Goal: Find specific page/section: Find specific page/section

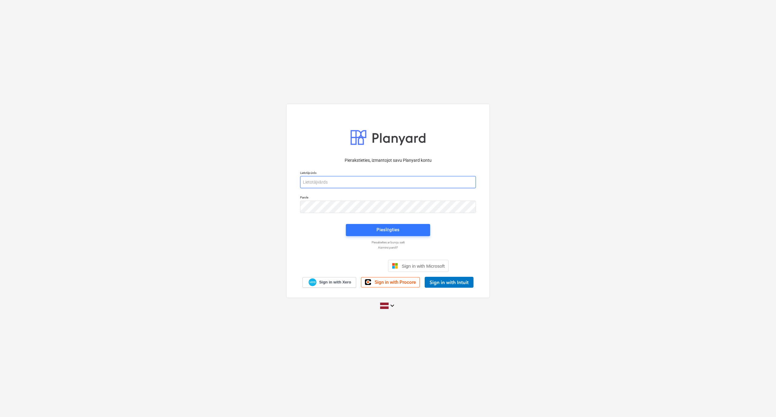
click at [328, 182] on input "email" at bounding box center [388, 182] width 176 height 12
type input "[PERSON_NAME][EMAIL_ADDRESS][DOMAIN_NAME]"
click at [392, 228] on div "Pieslēgties" at bounding box center [388, 230] width 23 height 8
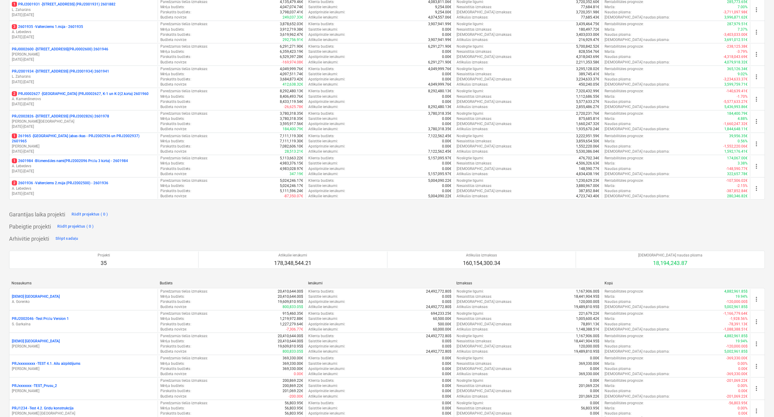
scroll to position [162, 0]
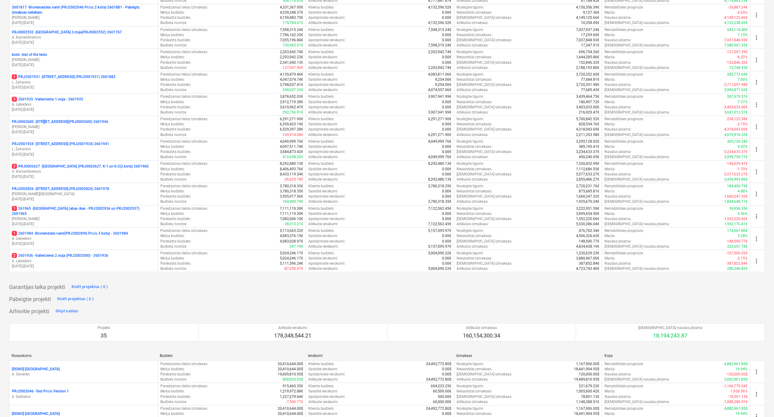
drag, startPoint x: 44, startPoint y: 124, endPoint x: 54, endPoint y: 128, distance: 10.9
click at [44, 124] on p "PRJ0002600 - [STREET_ADDRESS](PRJ0002600) 2601946" at bounding box center [60, 121] width 96 height 5
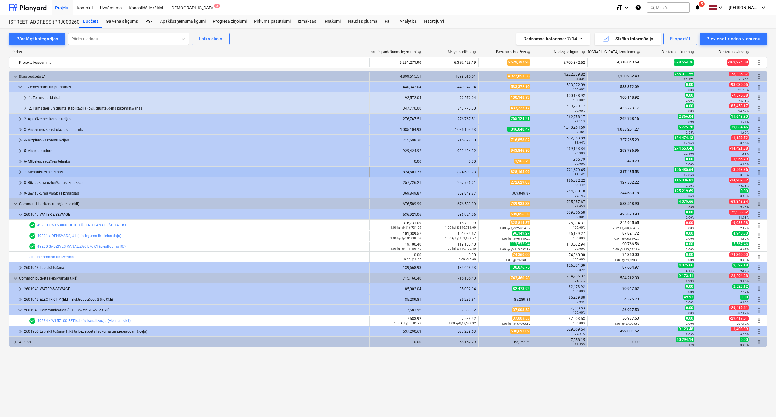
click at [18, 172] on span "keyboard_arrow_right" at bounding box center [20, 171] width 7 height 7
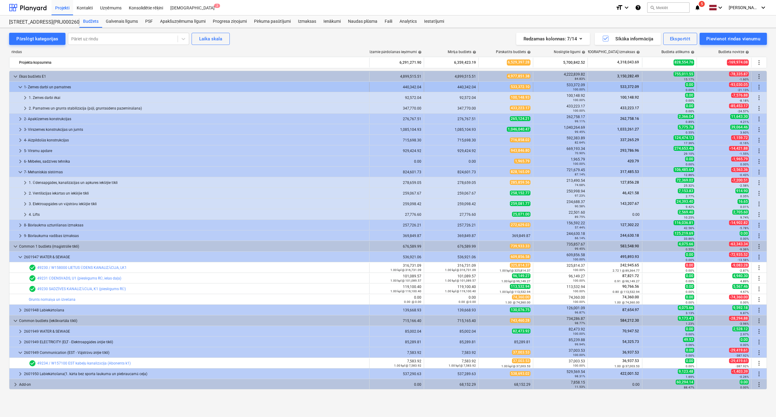
click at [19, 88] on span "keyboard_arrow_down" at bounding box center [20, 86] width 7 height 7
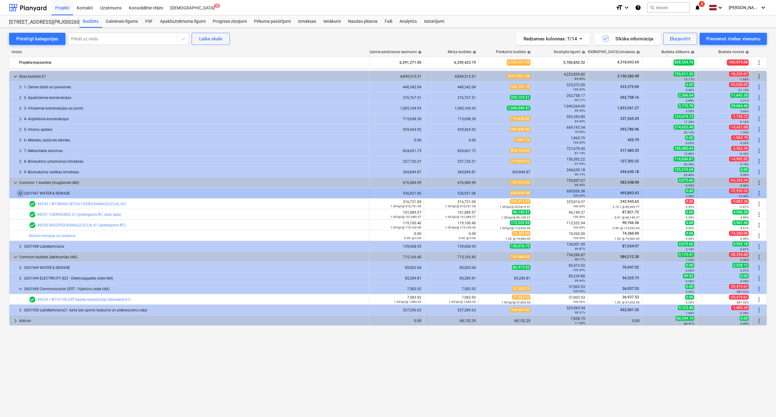
click at [18, 193] on span "keyboard_arrow_down" at bounding box center [20, 193] width 7 height 7
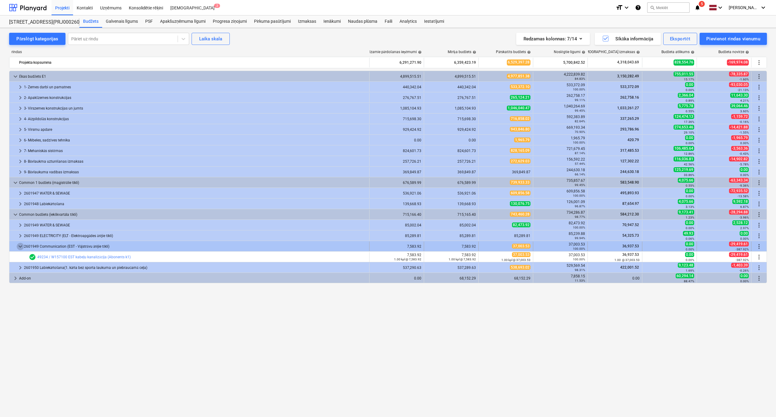
click at [18, 243] on span "keyboard_arrow_down" at bounding box center [20, 246] width 7 height 7
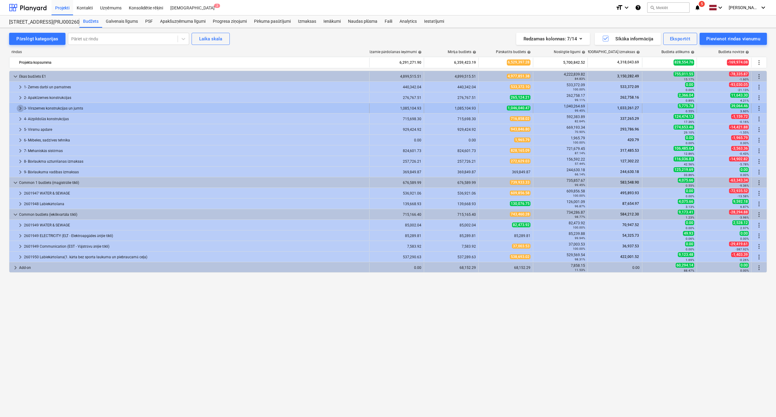
click at [20, 108] on span "keyboard_arrow_right" at bounding box center [20, 108] width 7 height 7
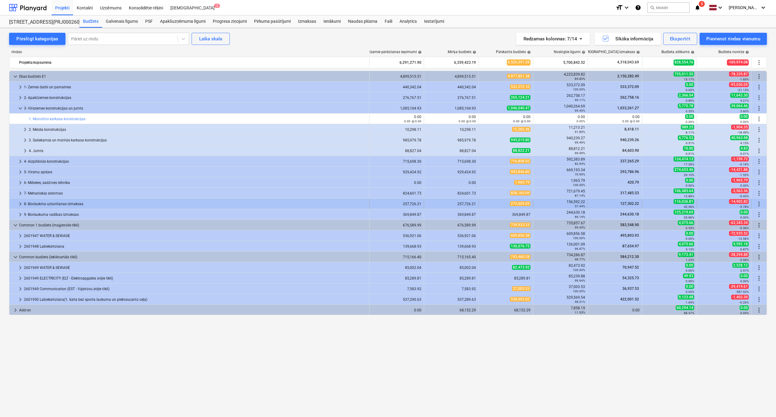
click at [18, 203] on span "keyboard_arrow_right" at bounding box center [20, 203] width 7 height 7
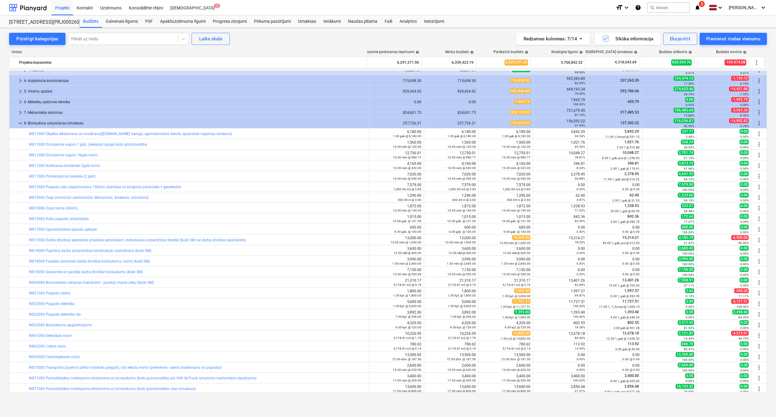
scroll to position [231, 0]
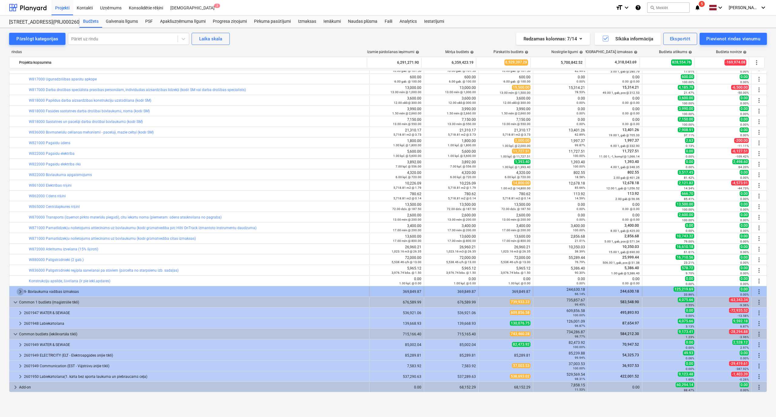
click at [17, 289] on span "keyboard_arrow_right" at bounding box center [20, 291] width 7 height 7
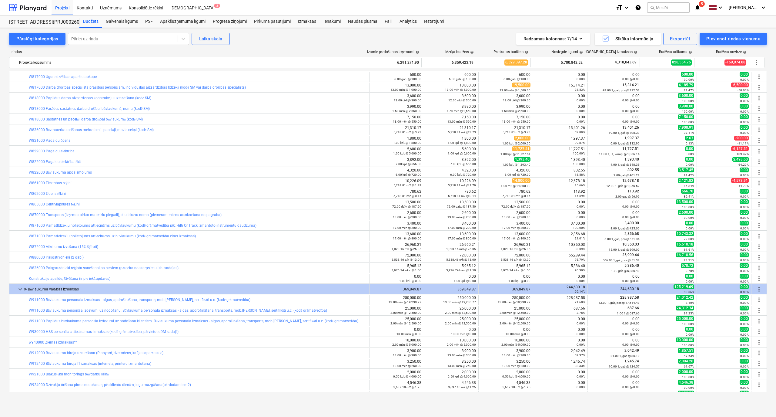
scroll to position [352, 0]
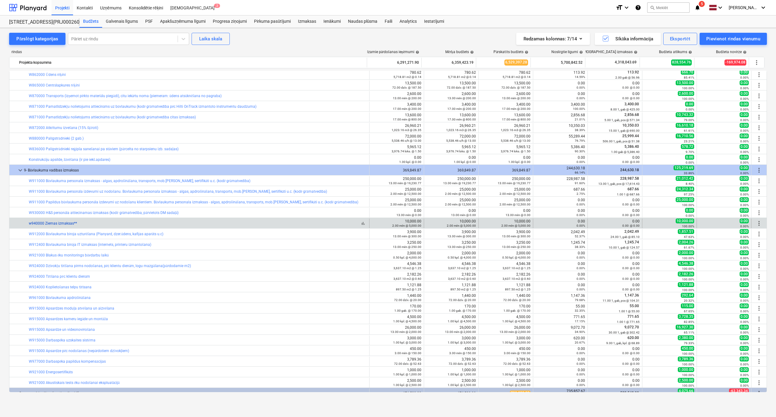
click at [67, 225] on link "w940000 Ziemas izmaksas**" at bounding box center [53, 223] width 48 height 4
